Goal: Information Seeking & Learning: Check status

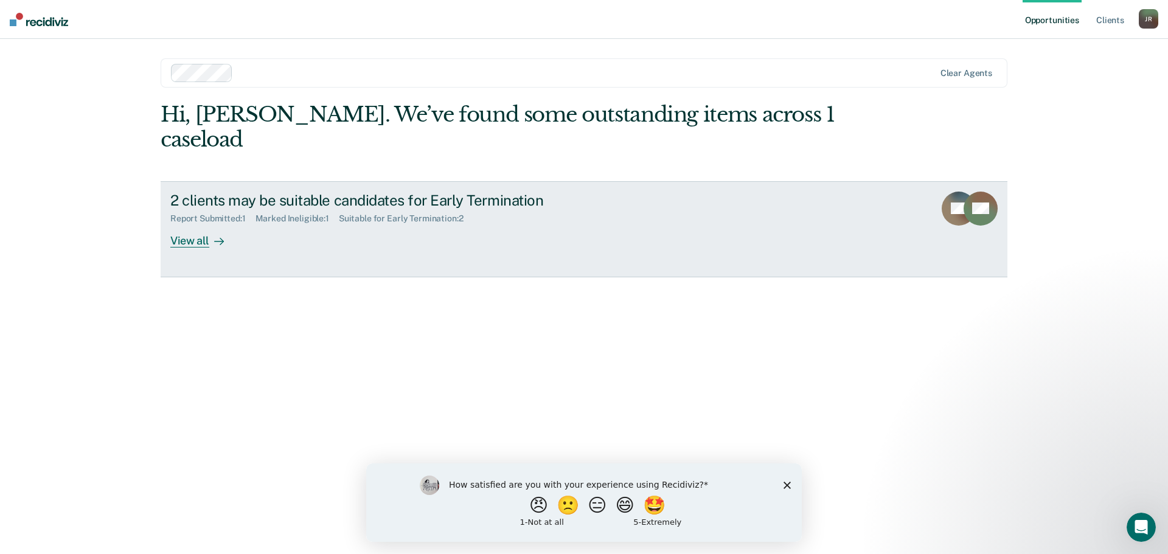
click at [189, 224] on div "View all" at bounding box center [204, 236] width 68 height 24
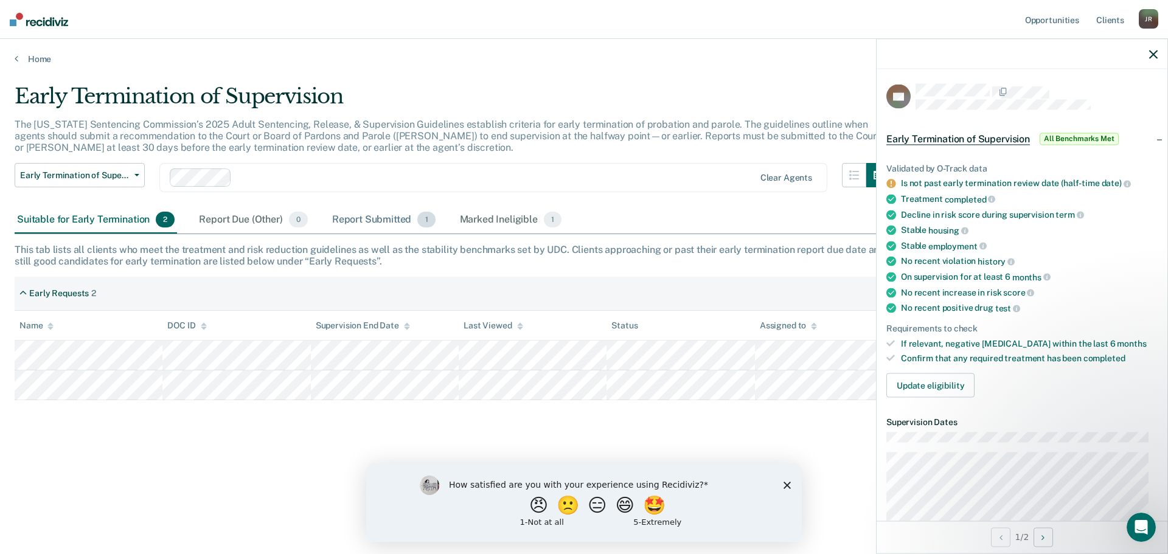
click at [375, 221] on div "Report Submitted 1" at bounding box center [384, 220] width 108 height 27
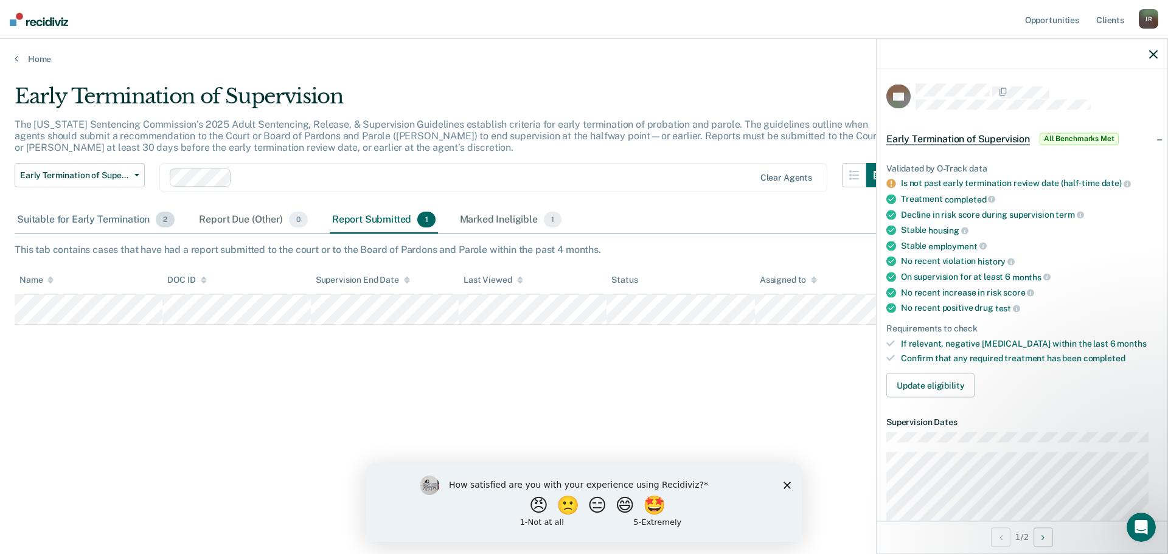
click at [94, 225] on div "Suitable for Early Termination 2" at bounding box center [96, 220] width 162 height 27
